Goal: Check status: Check status

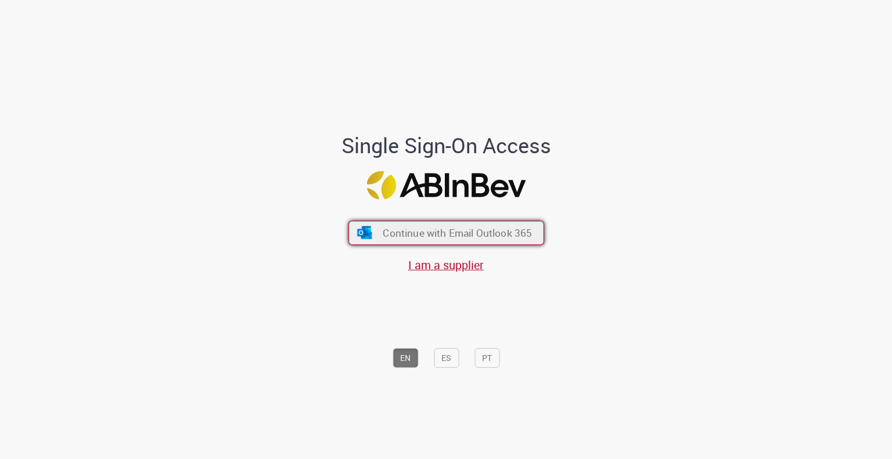
click at [356, 237] on img "submit" at bounding box center [364, 232] width 17 height 13
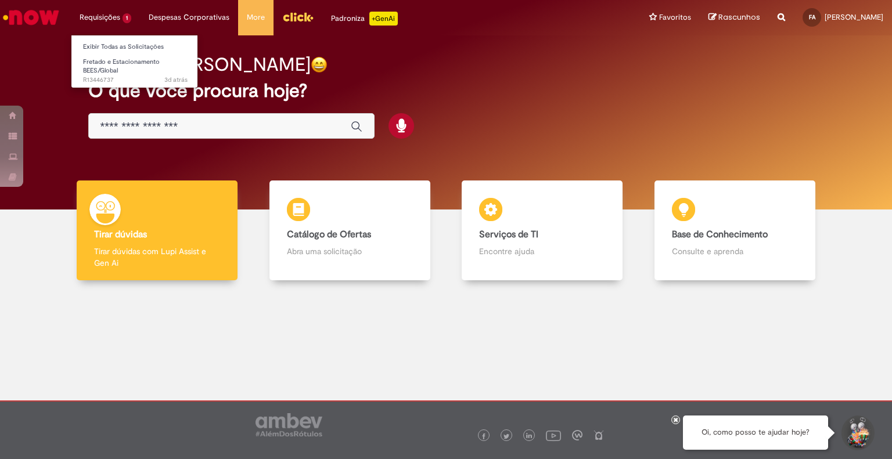
click at [111, 19] on li "Requisições 1 Exibir Todas as Solicitações Fretado e Estacionamento BEES/Global…" at bounding box center [105, 17] width 69 height 35
click at [98, 67] on span "Fretado e Estacionamento BEES/Global" at bounding box center [121, 66] width 77 height 18
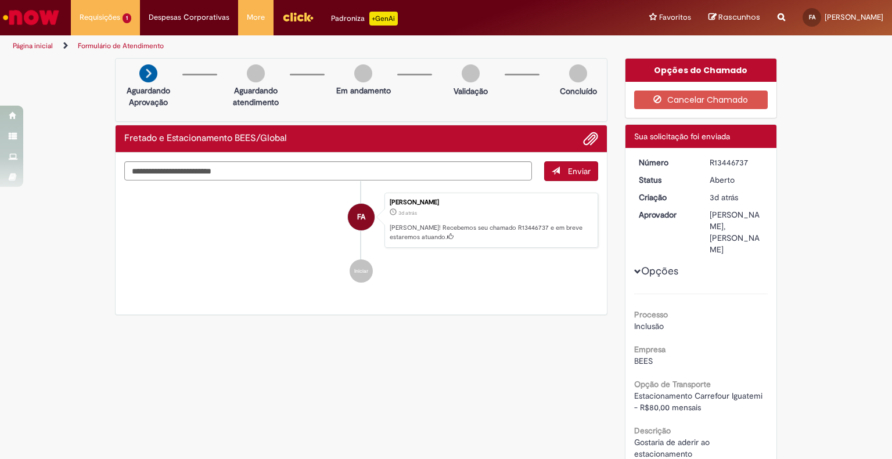
click at [47, 44] on link "Página inicial" at bounding box center [33, 45] width 40 height 9
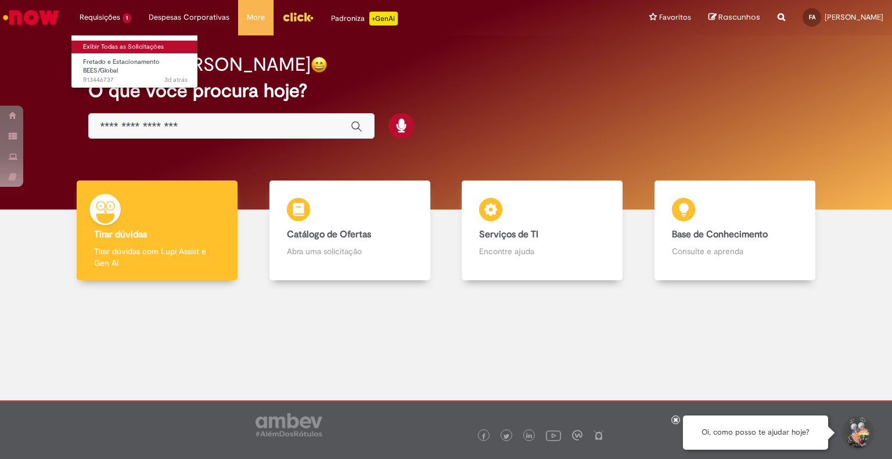
click at [111, 46] on link "Exibir Todas as Solicitações" at bounding box center [135, 47] width 128 height 13
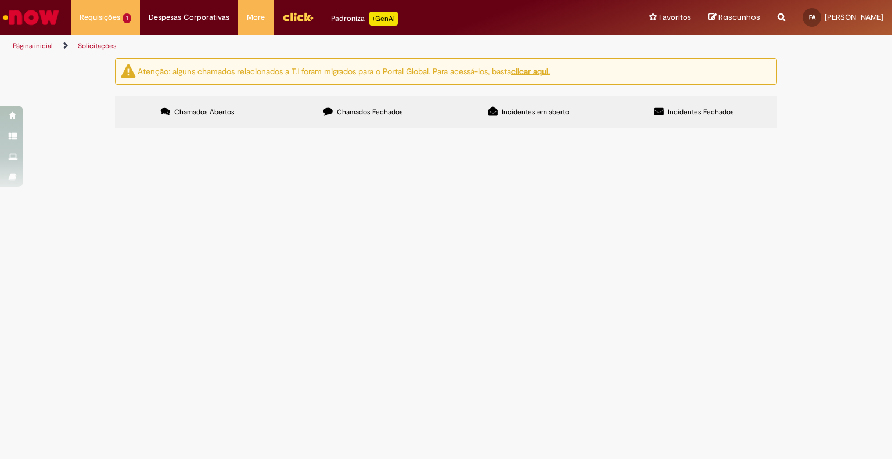
click at [343, 118] on label "Chamados Fechados" at bounding box center [363, 111] width 166 height 31
click at [0, 0] on span "Fretado e Estacionamento BEES/Global" at bounding box center [0, 0] width 0 height 0
click at [0, 0] on td "R13446751" at bounding box center [0, 0] width 0 height 0
click at [0, 0] on span "R13446751" at bounding box center [0, 0] width 0 height 0
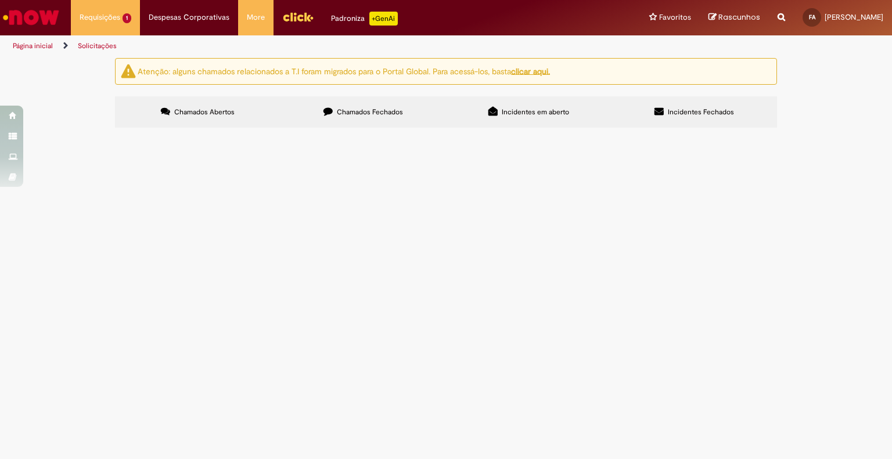
click at [0, 0] on span "R13446751" at bounding box center [0, 0] width 0 height 0
click at [0, 0] on td "R13446751" at bounding box center [0, 0] width 0 height 0
click at [0, 0] on span "Fretado e Estacionamento BEES/Global" at bounding box center [0, 0] width 0 height 0
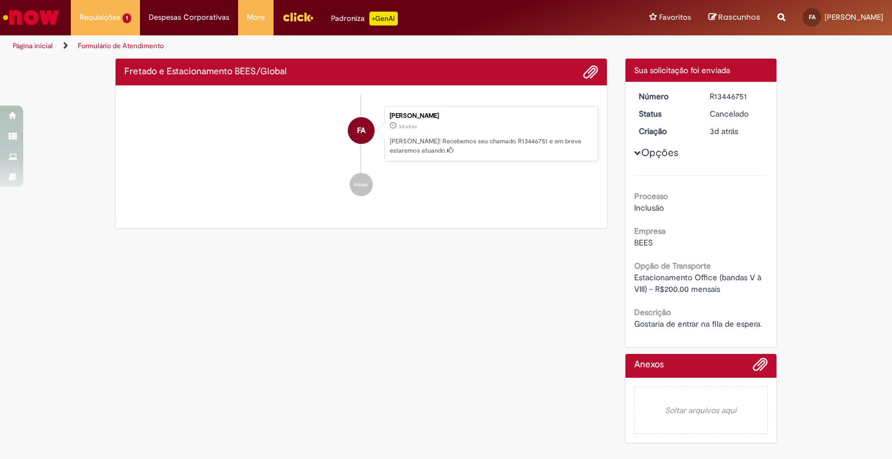
click at [211, 196] on li "Iniciar" at bounding box center [361, 184] width 474 height 23
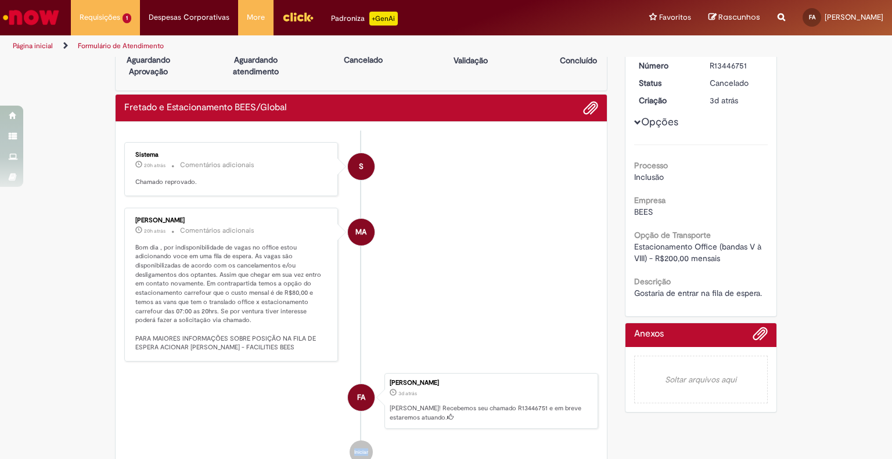
scroll to position [58, 0]
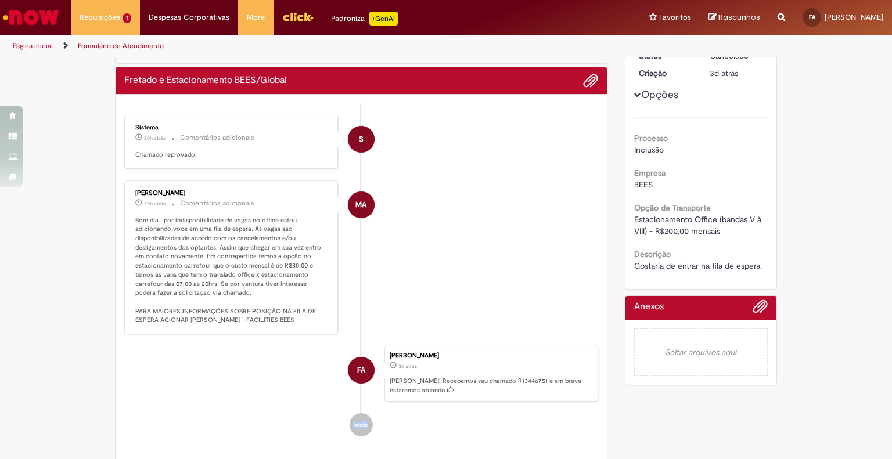
drag, startPoint x: 177, startPoint y: 189, endPoint x: 123, endPoint y: 184, distance: 54.3
click at [124, 184] on div "Michael Almeida 20h atrás 20 horas atrás Comentários adicionais Bom dia , por i…" at bounding box center [231, 258] width 214 height 154
click at [103, 8] on li "Requisições 1 Exibir Todas as Solicitações Fretado e Estacionamento BEES/Global…" at bounding box center [105, 17] width 69 height 35
click at [39, 21] on img "Ir para a Homepage" at bounding box center [31, 17] width 60 height 23
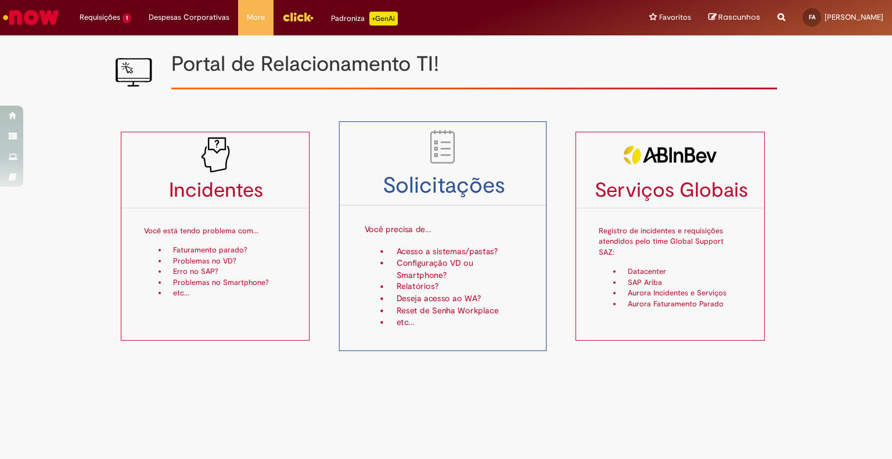
click at [405, 189] on h3 "Solicitações" at bounding box center [442, 186] width 207 height 24
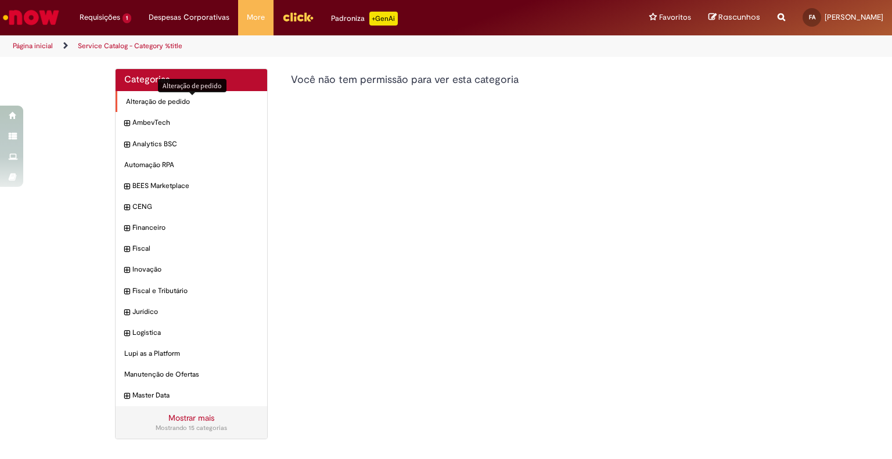
click at [172, 103] on span "Alteração de pedido Itens" at bounding box center [192, 102] width 132 height 10
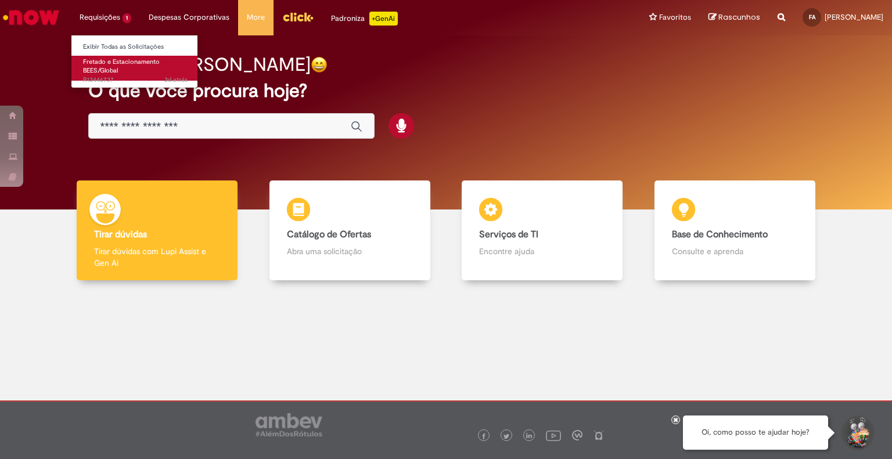
click at [121, 60] on span "Fretado e Estacionamento BEES/Global" at bounding box center [121, 66] width 77 height 18
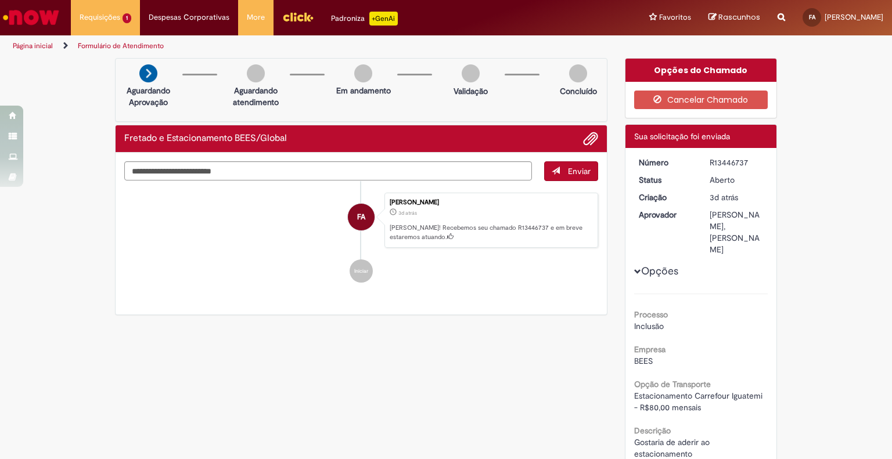
click at [284, 85] on div at bounding box center [307, 83] width 46 height 19
click at [447, 399] on div "Verificar Código de Barras Aguardando Aprovação Aguardando atendimento Em andam…" at bounding box center [445, 318] width 679 height 521
click at [117, 26] on li "Requisições 1 Exibir Todas as Solicitações Fretado e Estacionamento BEES/Global…" at bounding box center [105, 17] width 69 height 35
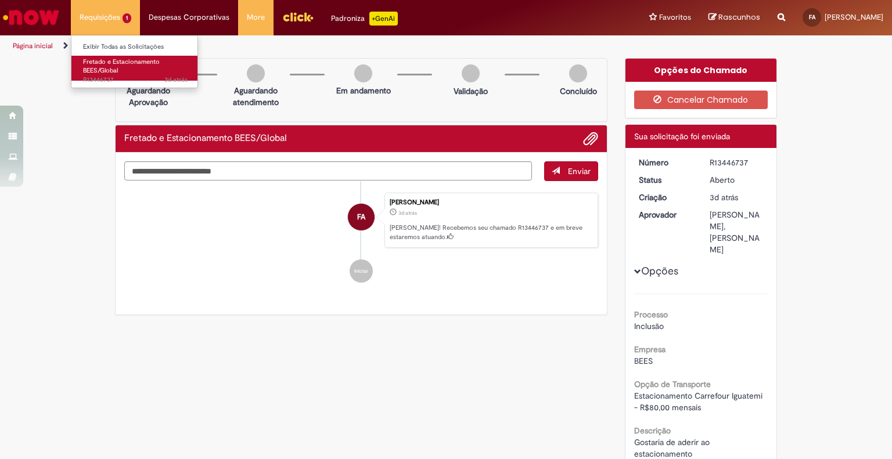
click at [98, 81] on span "3d atrás 3 dias atrás R13446737" at bounding box center [135, 79] width 105 height 9
click at [102, 62] on span "Fretado e Estacionamento BEES/Global" at bounding box center [121, 66] width 77 height 18
click at [100, 63] on span "Fretado e Estacionamento BEES/Global" at bounding box center [121, 66] width 77 height 18
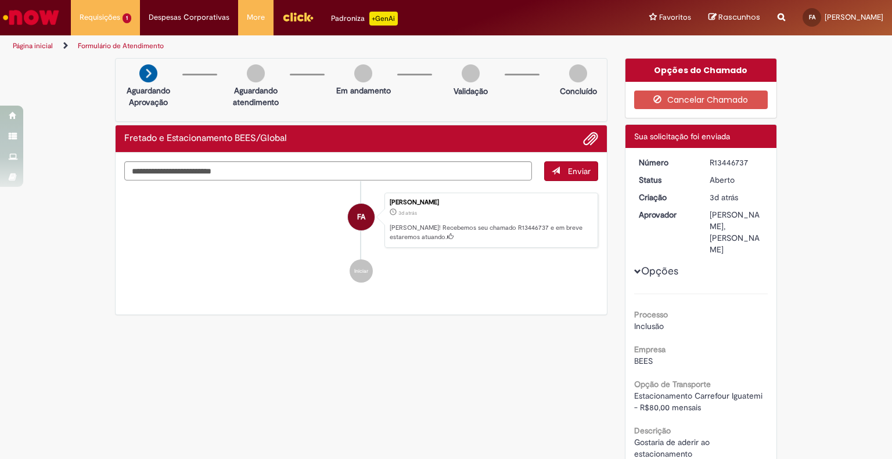
click at [92, 197] on div "Verificar Código de Barras Aguardando Aprovação Aguardando atendimento Em andam…" at bounding box center [446, 318] width 892 height 521
click at [731, 159] on div "R13446737" at bounding box center [737, 163] width 54 height 12
click at [732, 158] on div "R13446737" at bounding box center [737, 163] width 54 height 12
copy div "R13446737"
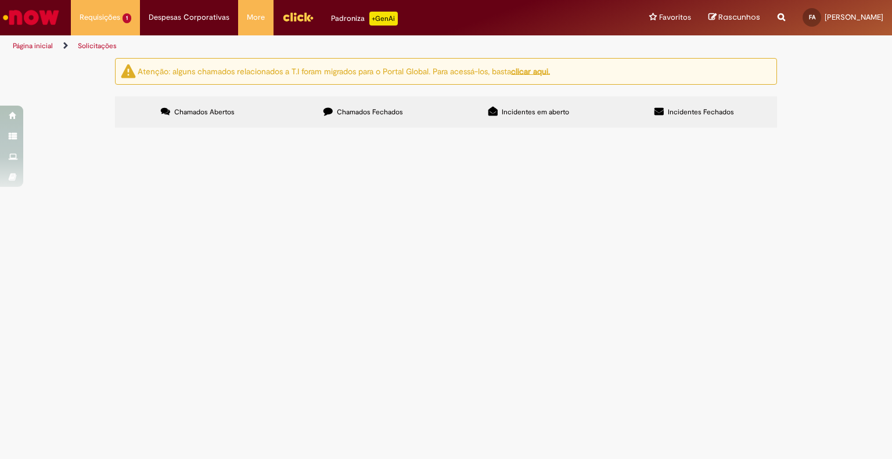
click at [653, 106] on label "Incidentes Fechados" at bounding box center [694, 111] width 166 height 31
click at [505, 123] on label "Incidentes em aberto" at bounding box center [529, 111] width 166 height 31
click at [523, 119] on label "Incidentes em aberto" at bounding box center [529, 111] width 166 height 31
click at [443, 108] on label "Chamados Fechados" at bounding box center [363, 111] width 166 height 31
drag, startPoint x: 211, startPoint y: 235, endPoint x: 219, endPoint y: 215, distance: 21.4
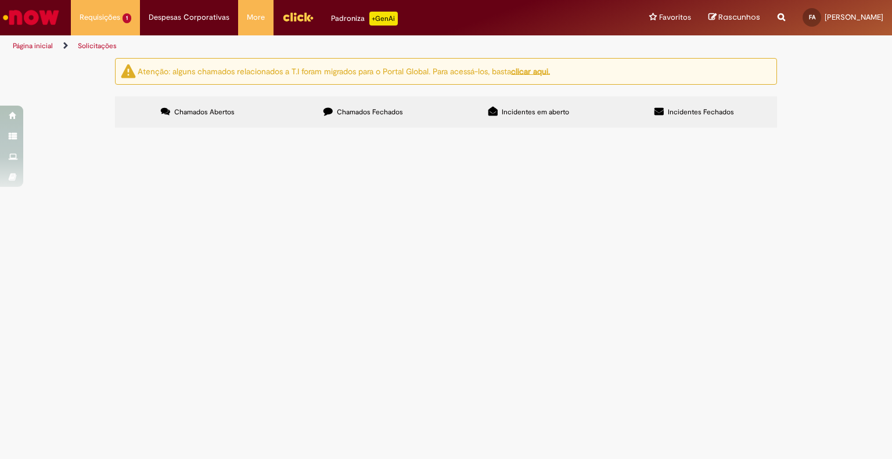
click at [0, 0] on div "Linhas 1 − 1 de 1" at bounding box center [0, 0] width 0 height 0
click at [0, 0] on td "Fretado e Estacionamento BEES/Global" at bounding box center [0, 0] width 0 height 0
click at [0, 0] on span "Fretado e Estacionamento BEES/Global" at bounding box center [0, 0] width 0 height 0
click at [0, 0] on span "R13446751" at bounding box center [0, 0] width 0 height 0
click at [0, 0] on td "R13446751" at bounding box center [0, 0] width 0 height 0
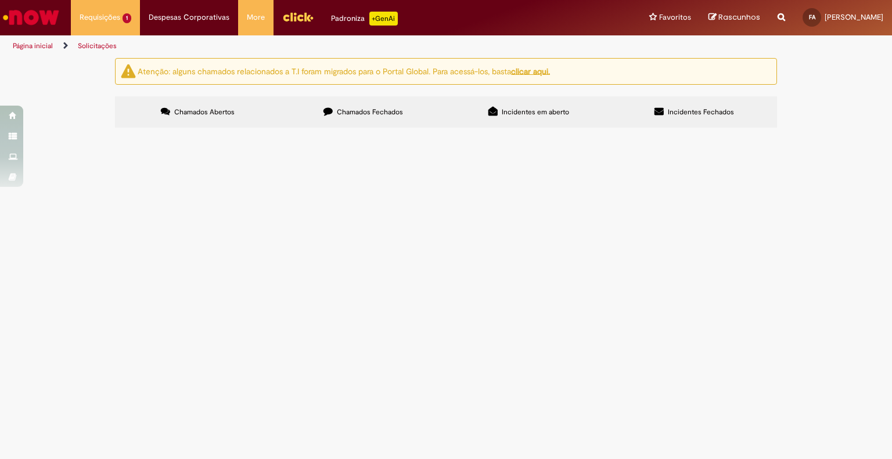
click at [0, 0] on span "R13446751" at bounding box center [0, 0] width 0 height 0
